Goal: Task Accomplishment & Management: Manage account settings

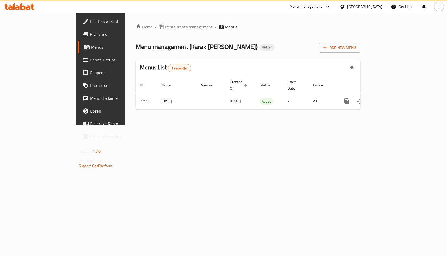
click at [165, 27] on span "Restaurants management" at bounding box center [188, 27] width 47 height 6
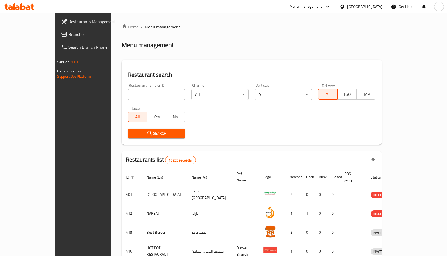
click at [128, 94] on input "search" at bounding box center [156, 94] width 57 height 11
type input "fattayer"
click button "Search" at bounding box center [156, 134] width 57 height 10
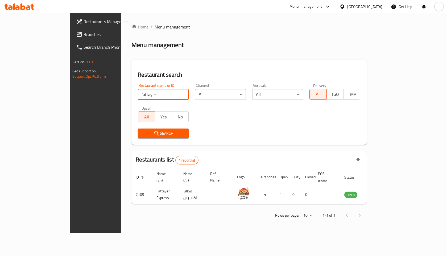
click at [260, 136] on div "Search" at bounding box center [249, 133] width 229 height 16
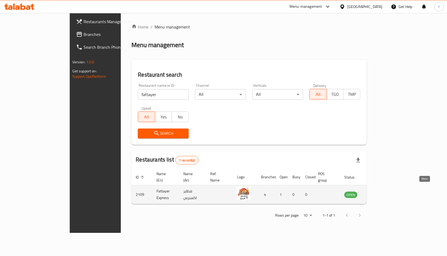
click at [379, 191] on icon "enhanced table" at bounding box center [376, 194] width 6 height 6
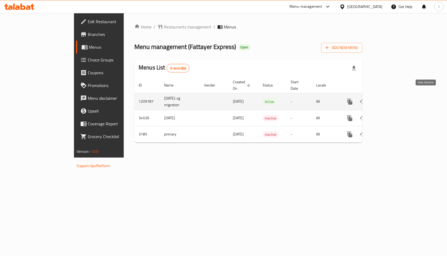
click at [392, 99] on icon "enhanced table" at bounding box center [388, 102] width 6 height 6
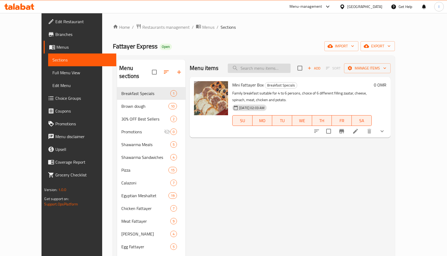
click at [276, 69] on input "search" at bounding box center [259, 68] width 63 height 9
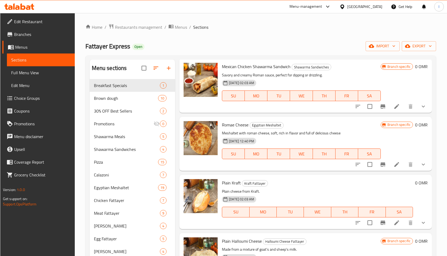
scroll to position [80, 0]
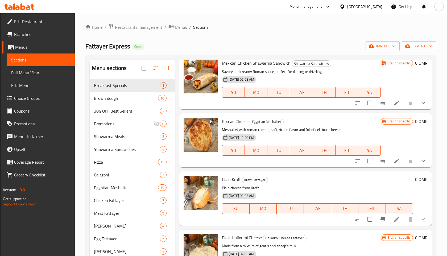
type input "rom"
click at [426, 161] on icon "show more" at bounding box center [423, 161] width 6 height 6
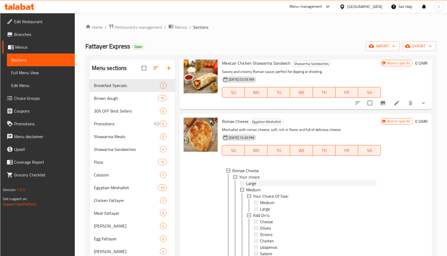
click at [255, 185] on span "Large" at bounding box center [251, 183] width 10 height 6
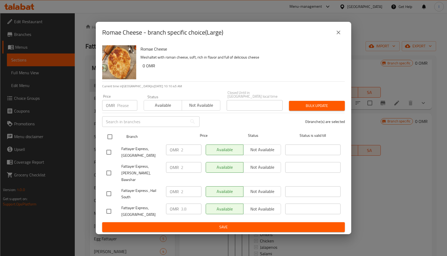
click at [110, 142] on input "checkbox" at bounding box center [109, 136] width 11 height 11
checkbox input "true"
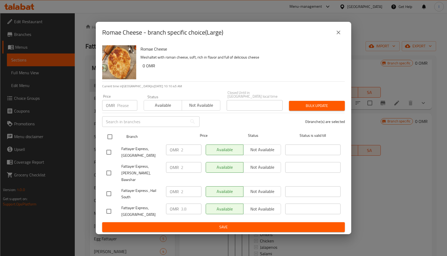
checkbox input "true"
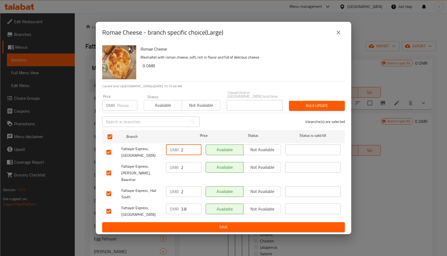
drag, startPoint x: 187, startPoint y: 155, endPoint x: 178, endPoint y: 155, distance: 8.5
click at [178, 155] on div "OMR 2 ​" at bounding box center [183, 150] width 35 height 11
type input "3.8"
drag, startPoint x: 181, startPoint y: 170, endPoint x: 188, endPoint y: 170, distance: 7.5
click at [188, 170] on div "OMR 2 ​" at bounding box center [183, 167] width 35 height 11
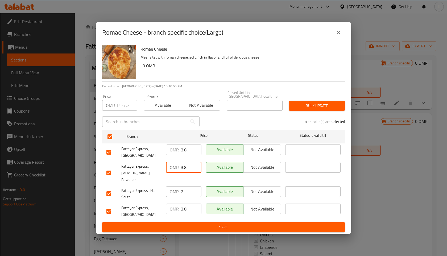
type input "3.8"
drag, startPoint x: 181, startPoint y: 187, endPoint x: 186, endPoint y: 187, distance: 5.6
click at [185, 187] on div "OMR 2 ​" at bounding box center [183, 191] width 35 height 11
type input "3.8"
click at [223, 224] on span "Save" at bounding box center [224, 227] width 234 height 7
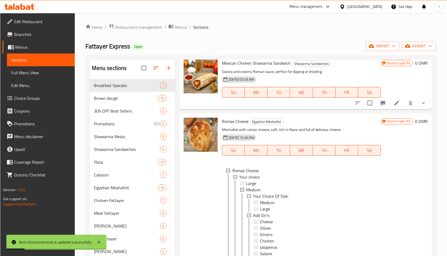
click at [255, 185] on span "Large" at bounding box center [251, 183] width 10 height 6
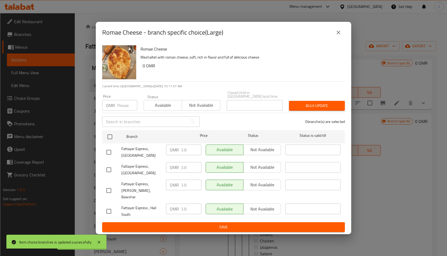
click at [338, 34] on icon "close" at bounding box center [339, 33] width 4 height 4
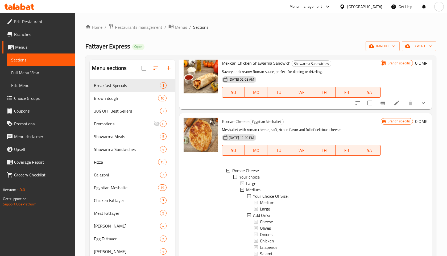
scroll to position [0, 0]
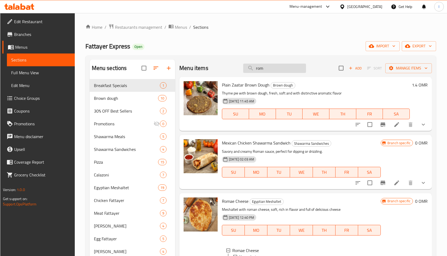
click at [266, 68] on input "rom" at bounding box center [274, 68] width 63 height 9
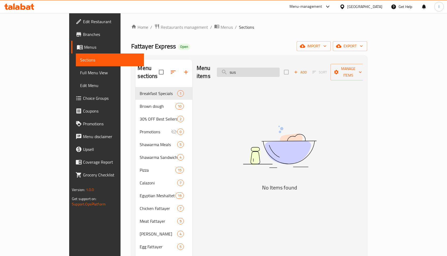
type input "su"
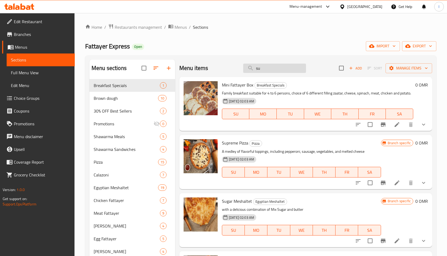
click at [270, 70] on input "su" at bounding box center [274, 68] width 63 height 9
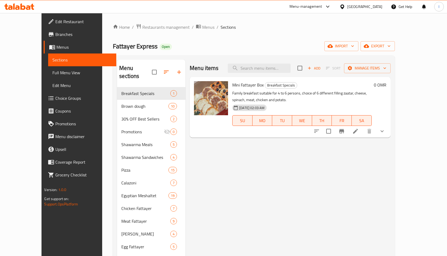
click at [247, 43] on div "Fattayer Express Open import export" at bounding box center [254, 46] width 282 height 10
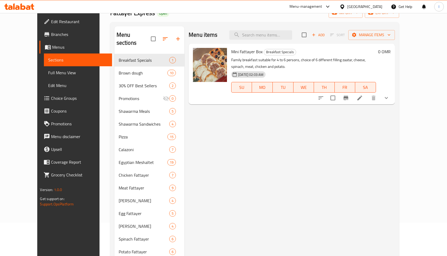
scroll to position [30, 0]
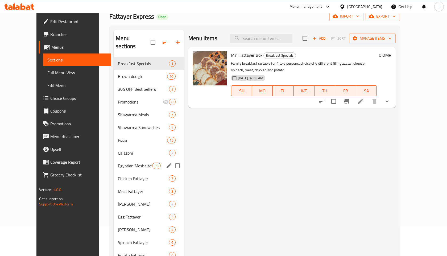
click at [120, 162] on div "Egyptian Meshaltet 19" at bounding box center [149, 166] width 71 height 13
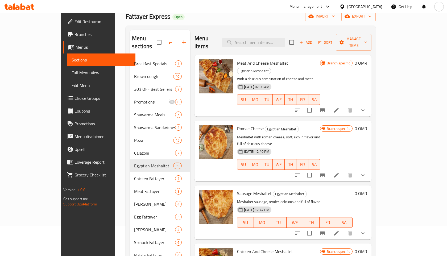
click at [365, 232] on icon "show more" at bounding box center [363, 233] width 3 height 2
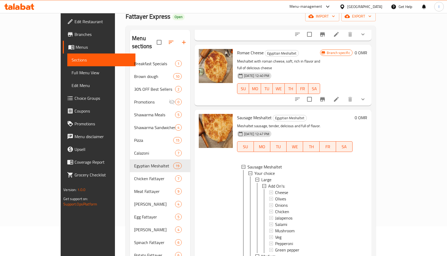
scroll to position [77, 0]
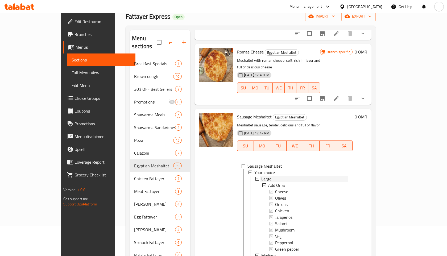
click at [262, 176] on span "Large" at bounding box center [267, 179] width 10 height 6
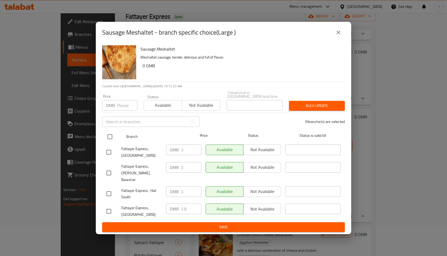
click at [110, 141] on input "checkbox" at bounding box center [109, 136] width 11 height 11
checkbox input "true"
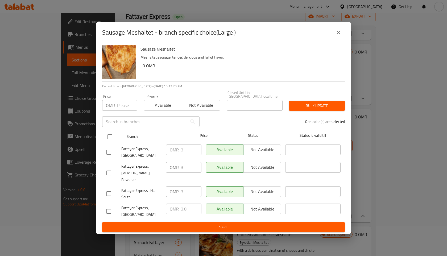
checkbox input "true"
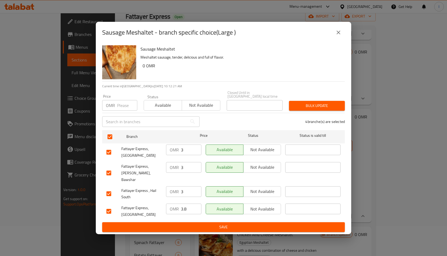
click at [187, 155] on input "3" at bounding box center [191, 150] width 21 height 11
type input "3.8"
click at [188, 167] on input "3" at bounding box center [191, 167] width 21 height 11
type input "3.8"
click at [186, 186] on input "3" at bounding box center [191, 191] width 21 height 11
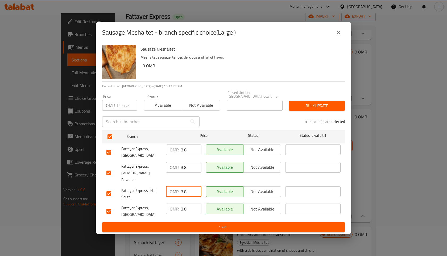
type input "3.8"
click at [219, 223] on div "Sausage Meshaltet Meshaltet sausage, tender, delicious and full of flavor. 0 OM…" at bounding box center [224, 138] width 256 height 191
click at [221, 224] on span "Save" at bounding box center [224, 227] width 234 height 7
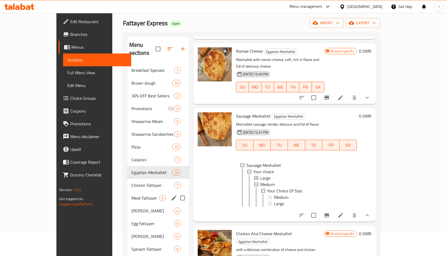
scroll to position [24, 0]
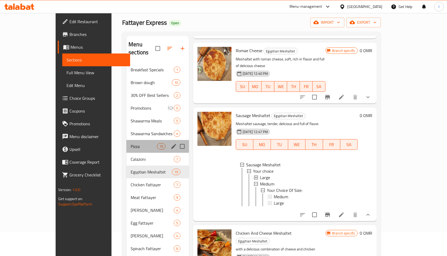
click at [131, 143] on span "Pizza" at bounding box center [144, 146] width 26 height 6
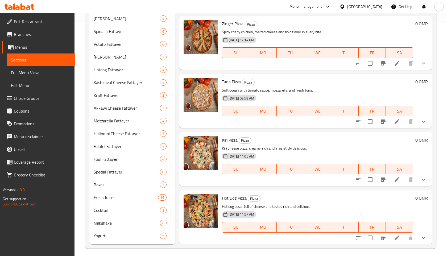
scroll to position [236, 0]
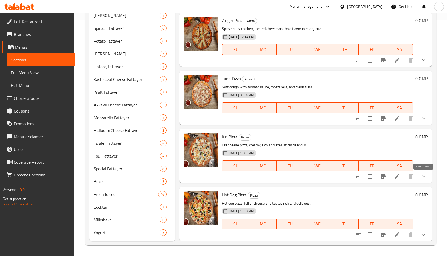
click at [423, 175] on icon "show more" at bounding box center [424, 176] width 6 height 6
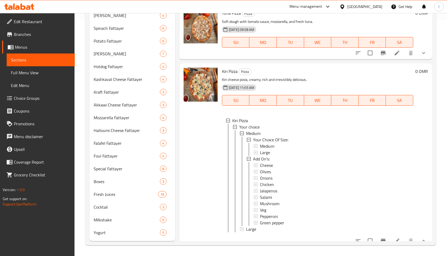
scroll to position [596, 0]
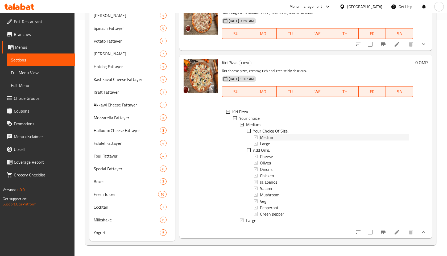
click at [279, 139] on div "Medium" at bounding box center [334, 137] width 149 height 6
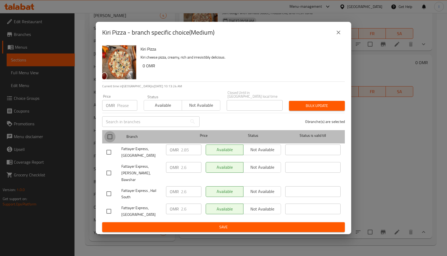
click at [111, 142] on input "checkbox" at bounding box center [109, 136] width 11 height 11
checkbox input "true"
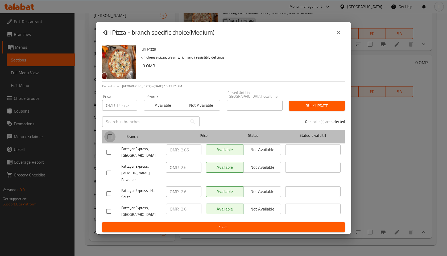
checkbox input "true"
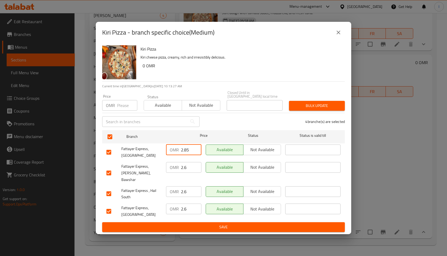
drag, startPoint x: 182, startPoint y: 157, endPoint x: 192, endPoint y: 157, distance: 9.6
click at [192, 155] on input "2.85" at bounding box center [191, 150] width 21 height 11
type input "3"
drag, startPoint x: 181, startPoint y: 169, endPoint x: 202, endPoint y: 169, distance: 21.6
click at [202, 169] on div "OMR 2.6 ​" at bounding box center [184, 173] width 40 height 26
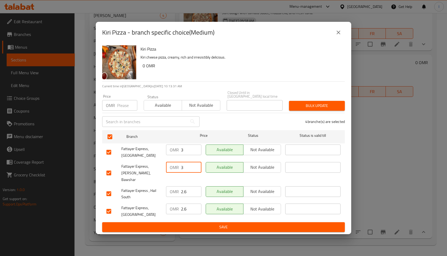
type input "3"
drag, startPoint x: 179, startPoint y: 187, endPoint x: 199, endPoint y: 190, distance: 19.6
click at [199, 190] on div "OMR 2.6 ​" at bounding box center [183, 191] width 35 height 11
drag, startPoint x: 180, startPoint y: 186, endPoint x: 187, endPoint y: 186, distance: 7.2
click at [187, 186] on div "OMR 2.6 ​" at bounding box center [183, 191] width 35 height 11
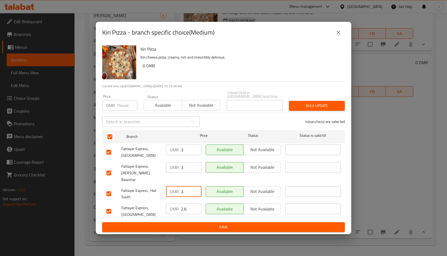
type input "3"
drag, startPoint x: 180, startPoint y: 204, endPoint x: 192, endPoint y: 204, distance: 12.0
click at [192, 204] on div "OMR 2.6 ​" at bounding box center [183, 209] width 35 height 11
click at [186, 205] on input "2.6" at bounding box center [191, 209] width 21 height 11
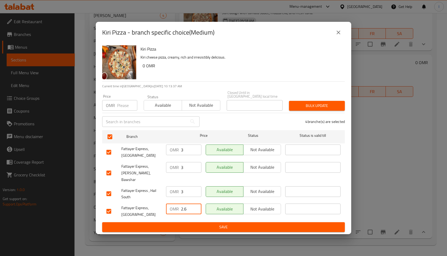
click at [186, 205] on input "2.6" at bounding box center [191, 209] width 21 height 11
type input "3"
click at [218, 224] on span "Save" at bounding box center [224, 227] width 234 height 7
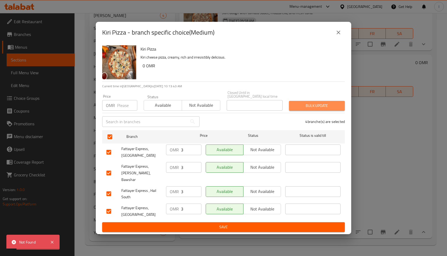
click at [314, 109] on span "Bulk update" at bounding box center [316, 106] width 47 height 7
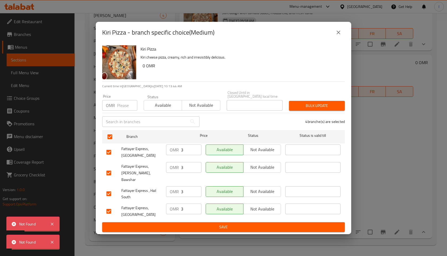
click at [314, 109] on span "Bulk update" at bounding box center [316, 106] width 47 height 7
click at [110, 172] on input "checkbox" at bounding box center [108, 173] width 11 height 11
checkbox input "false"
click at [110, 189] on input "checkbox" at bounding box center [108, 193] width 11 height 11
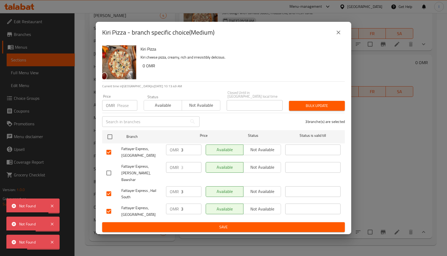
checkbox input "false"
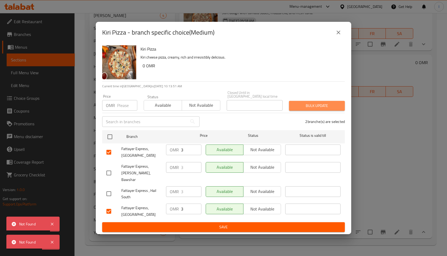
click at [317, 109] on span "Bulk update" at bounding box center [316, 106] width 47 height 7
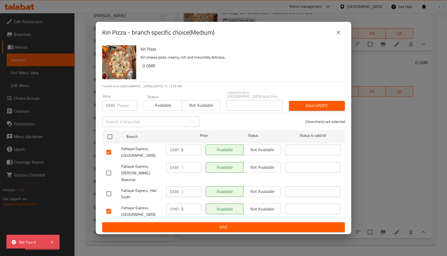
click at [109, 158] on input "checkbox" at bounding box center [108, 152] width 11 height 11
checkbox input "false"
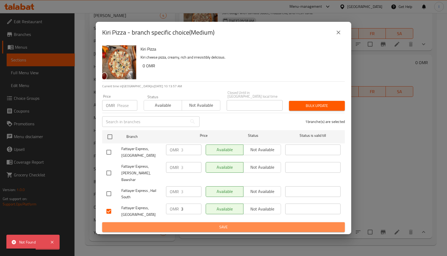
click at [220, 224] on span "Save" at bounding box center [224, 227] width 234 height 7
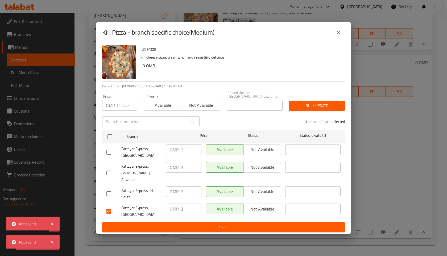
click at [338, 36] on icon "close" at bounding box center [339, 32] width 6 height 6
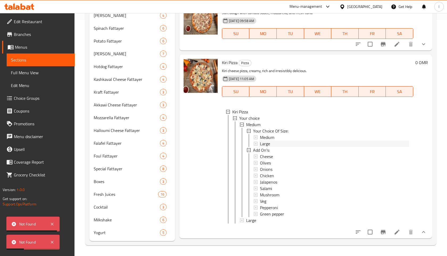
click at [270, 145] on div "Large" at bounding box center [334, 144] width 149 height 6
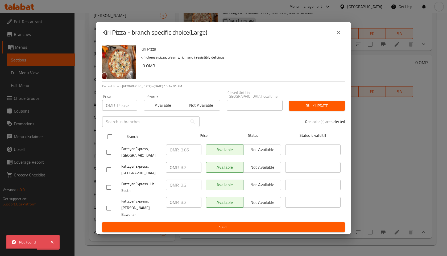
click at [109, 141] on input "checkbox" at bounding box center [109, 136] width 11 height 11
checkbox input "true"
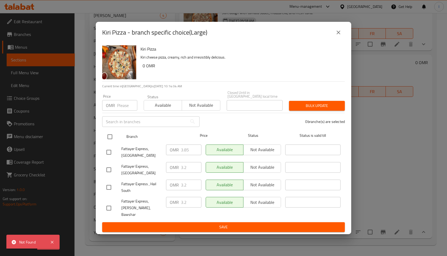
checkbox input "true"
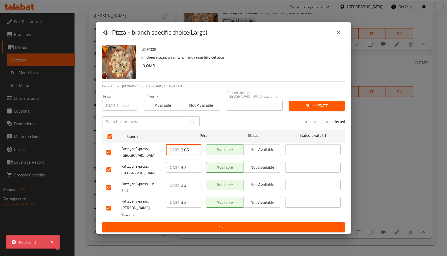
drag, startPoint x: 181, startPoint y: 155, endPoint x: 194, endPoint y: 155, distance: 13.3
click at [194, 155] on input "3.85" at bounding box center [191, 150] width 21 height 11
type input "4"
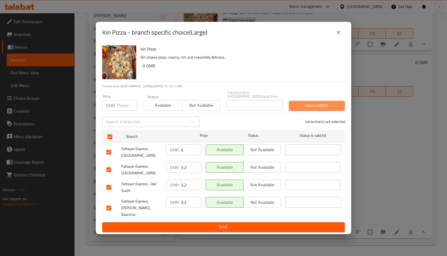
click at [312, 109] on span "Bulk update" at bounding box center [316, 106] width 47 height 7
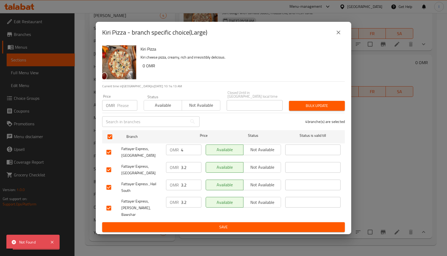
click at [227, 222] on button "Save" at bounding box center [223, 227] width 243 height 10
click at [338, 36] on icon "close" at bounding box center [339, 32] width 6 height 6
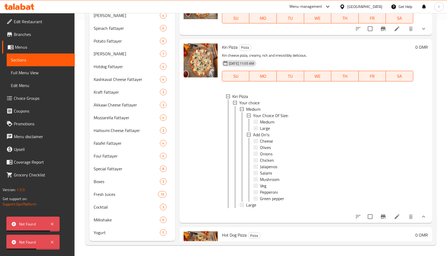
scroll to position [1, 0]
click at [255, 206] on span "Large" at bounding box center [251, 204] width 10 height 6
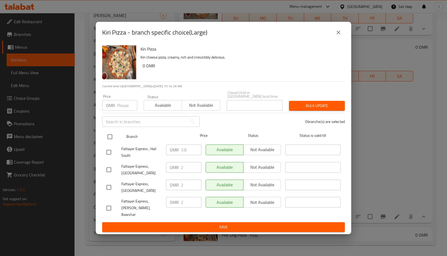
click at [110, 141] on input "checkbox" at bounding box center [109, 136] width 11 height 11
checkbox input "true"
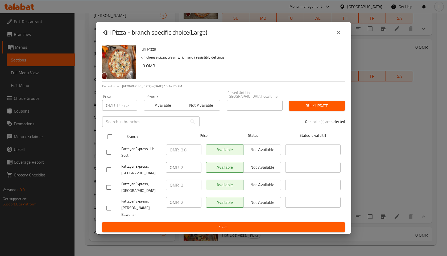
checkbox input "true"
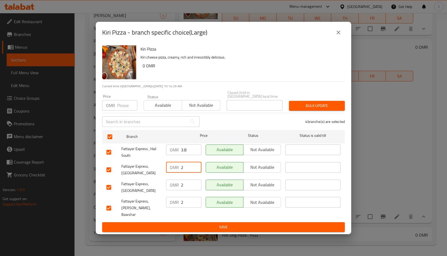
drag, startPoint x: 180, startPoint y: 173, endPoint x: 186, endPoint y: 173, distance: 6.1
click at [186, 173] on div "OMR 2 ​" at bounding box center [183, 167] width 35 height 11
type input "4"
drag, startPoint x: 180, startPoint y: 187, endPoint x: 187, endPoint y: 187, distance: 6.4
click at [187, 187] on div "OMR 2 ​" at bounding box center [183, 185] width 35 height 11
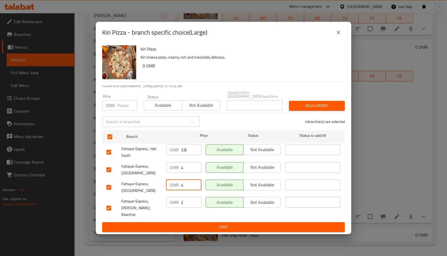
type input "4"
drag, startPoint x: 185, startPoint y: 201, endPoint x: 179, endPoint y: 201, distance: 5.9
click at [179, 201] on div "OMR 2 ​" at bounding box center [183, 202] width 35 height 11
type input "4"
drag, startPoint x: 188, startPoint y: 154, endPoint x: 178, endPoint y: 155, distance: 9.4
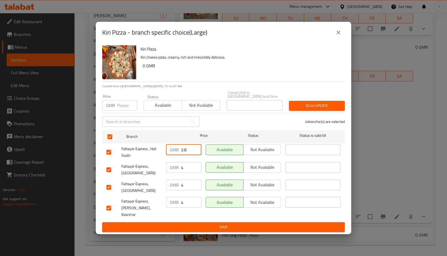
click at [178, 155] on div "OMR 3.8 ​" at bounding box center [183, 150] width 35 height 11
type input "4"
click at [316, 109] on span "Bulk update" at bounding box center [316, 106] width 47 height 7
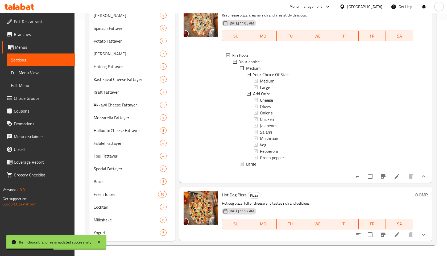
scroll to position [0, 0]
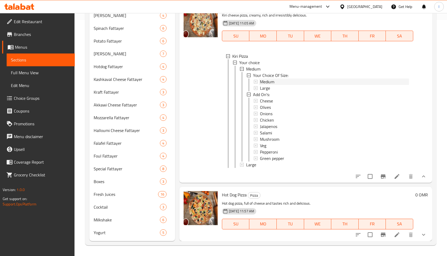
click at [271, 83] on span "Medium" at bounding box center [267, 82] width 14 height 6
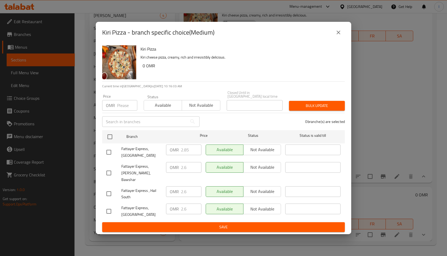
click at [109, 206] on input "checkbox" at bounding box center [108, 211] width 11 height 11
checkbox input "true"
click at [108, 157] on input "checkbox" at bounding box center [108, 152] width 11 height 11
checkbox input "true"
drag, startPoint x: 180, startPoint y: 156, endPoint x: 197, endPoint y: 156, distance: 17.6
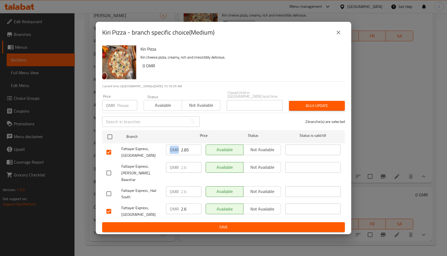
click at [197, 155] on div "OMR 2.85 ​" at bounding box center [183, 150] width 35 height 11
click at [184, 155] on input "2.85" at bounding box center [191, 150] width 21 height 11
type input "3"
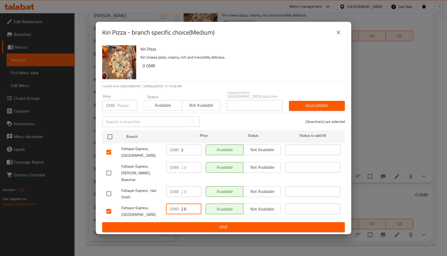
click at [184, 204] on input "2.6" at bounding box center [191, 209] width 21 height 11
type input "3"
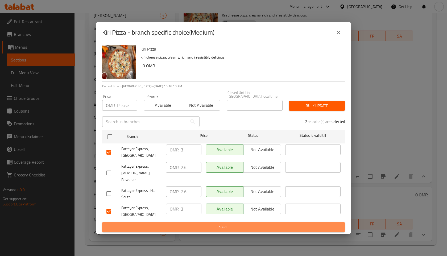
click at [221, 224] on span "Save" at bounding box center [224, 227] width 234 height 7
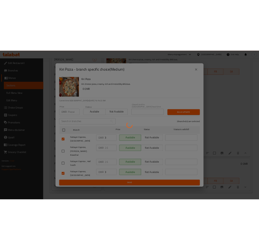
scroll to position [236, 0]
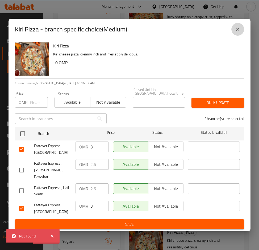
click at [238, 32] on icon "close" at bounding box center [238, 29] width 6 height 6
